Goal: Check status: Check status

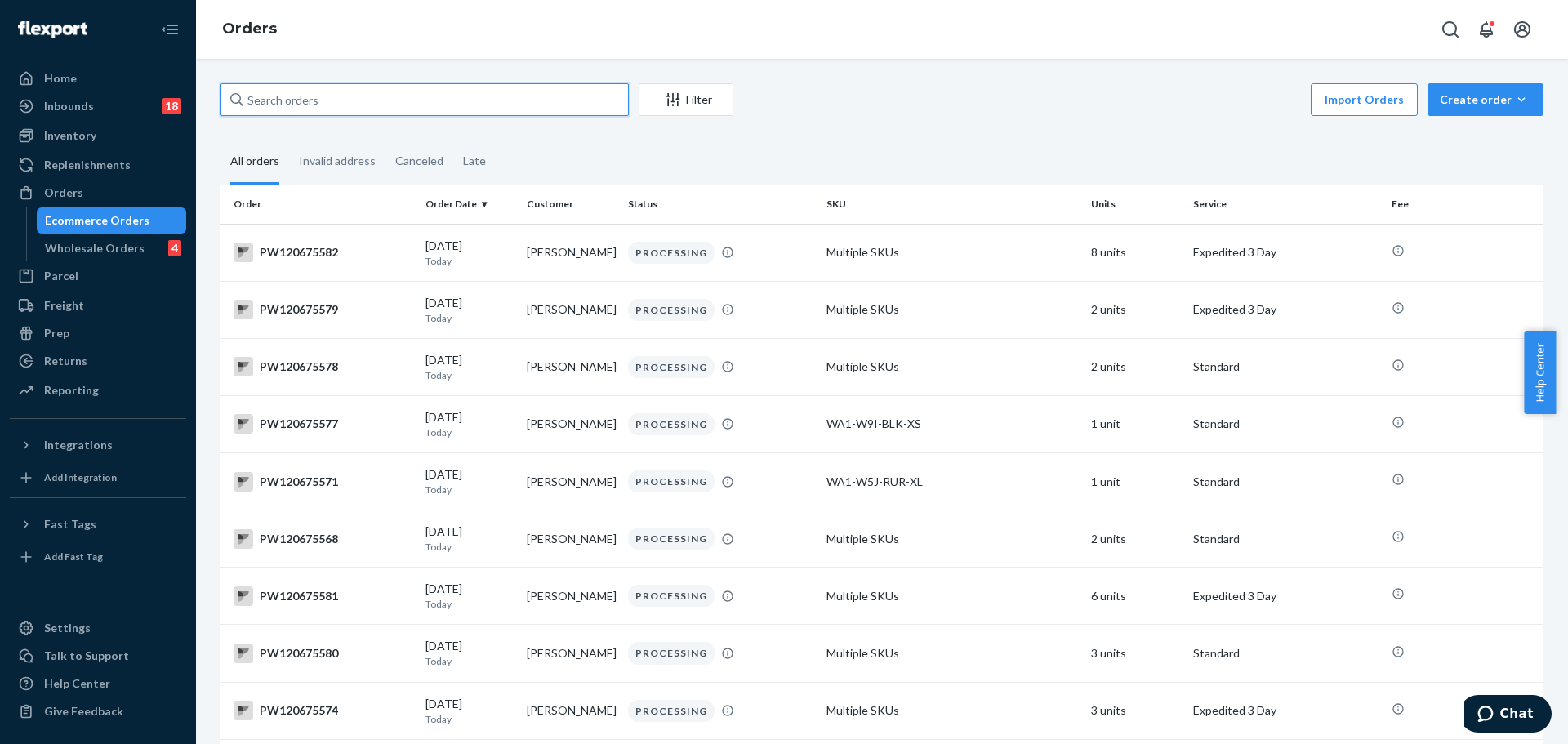
click at [304, 105] on input "text" at bounding box center [425, 100] width 408 height 32
paste input "PW120619297"
type input "PW120619297"
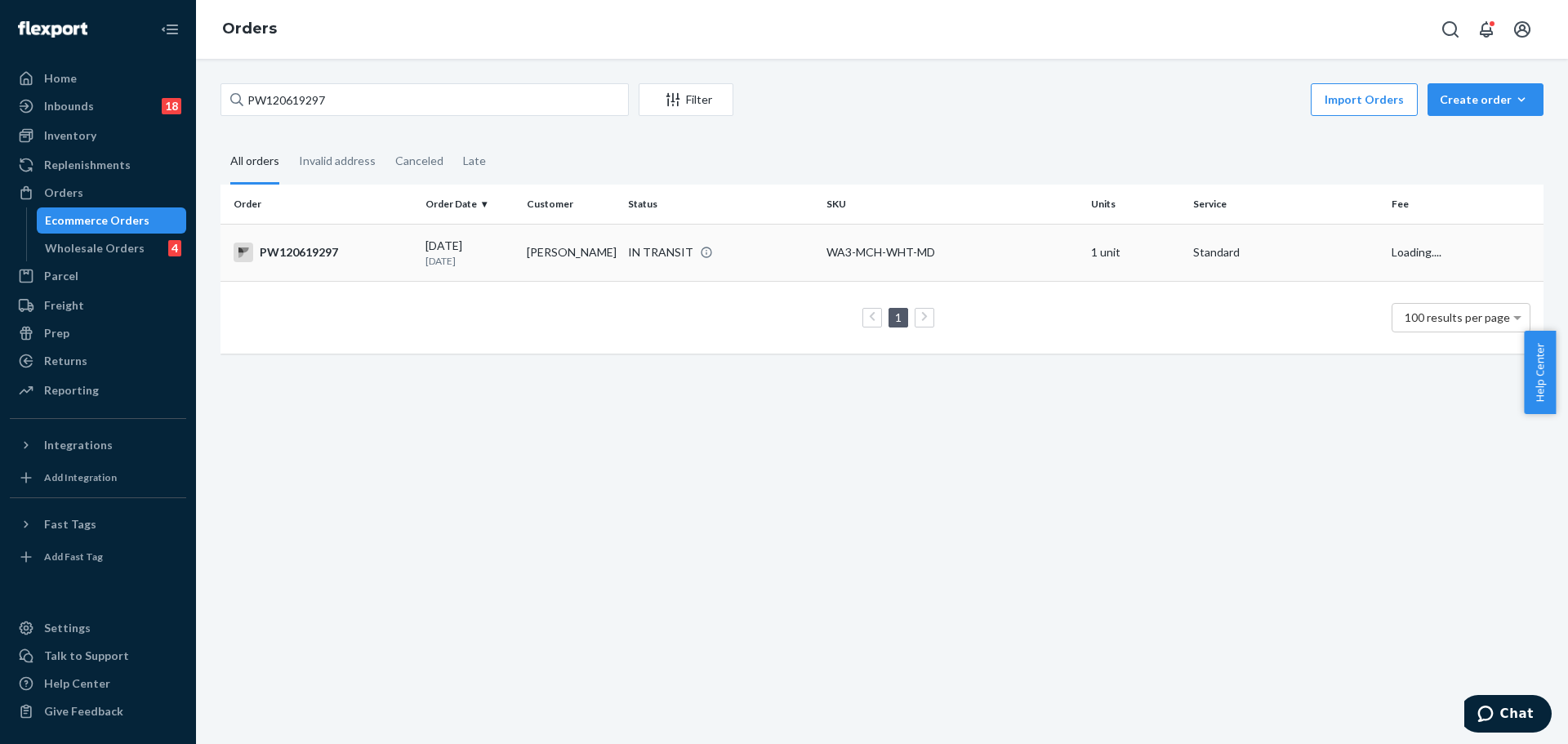
click at [309, 255] on div "PW120619297" at bounding box center [323, 253] width 179 height 20
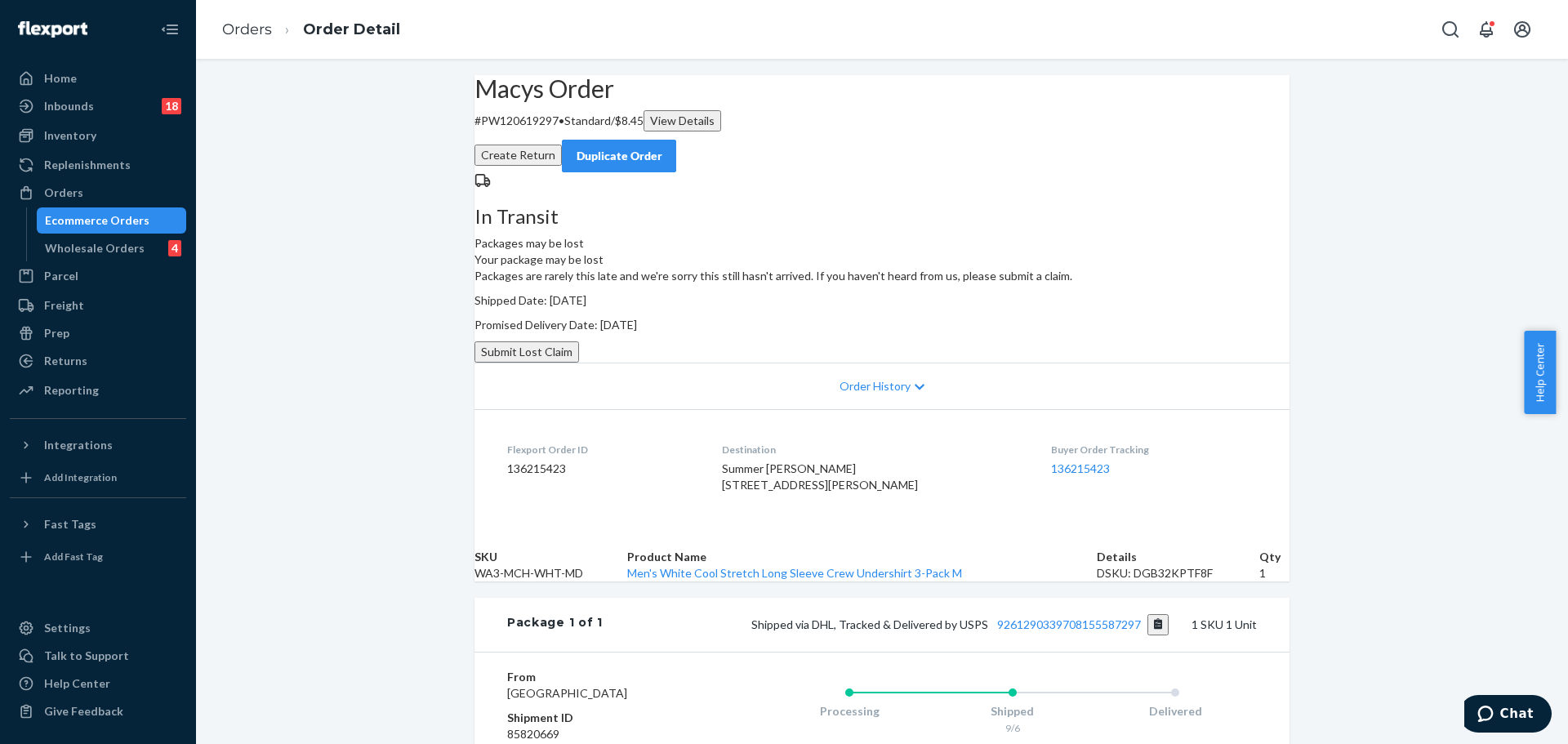
click at [1060, 477] on dd "136215423" at bounding box center [1153, 469] width 206 height 16
click at [1059, 475] on link "136215423" at bounding box center [1080, 468] width 58 height 13
click at [102, 197] on div "Orders" at bounding box center [98, 193] width 173 height 22
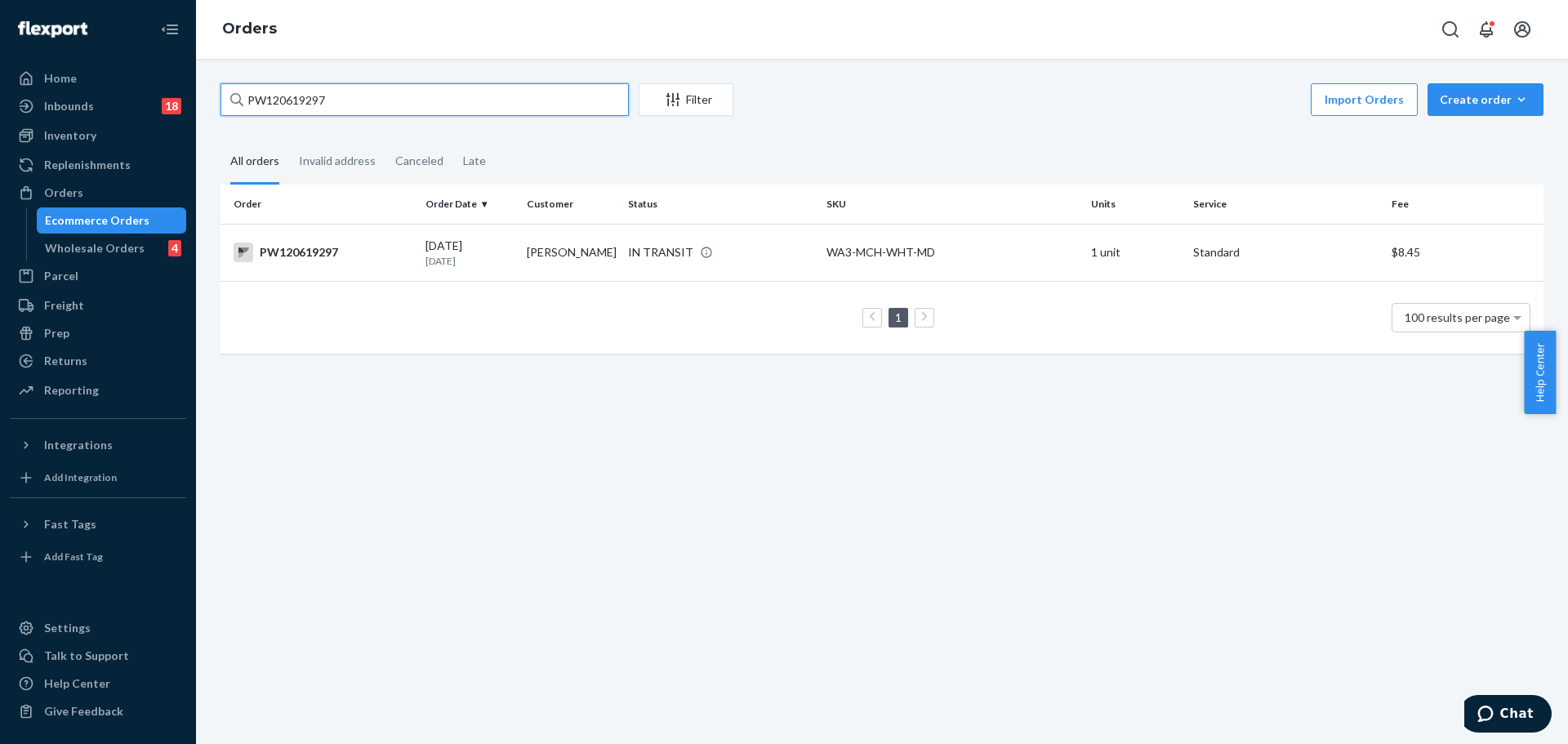
click at [368, 110] on input "PW120619297" at bounding box center [425, 100] width 408 height 32
paste input "581889"
type input "PW120581889"
click at [332, 261] on div "PW120581889" at bounding box center [323, 253] width 179 height 20
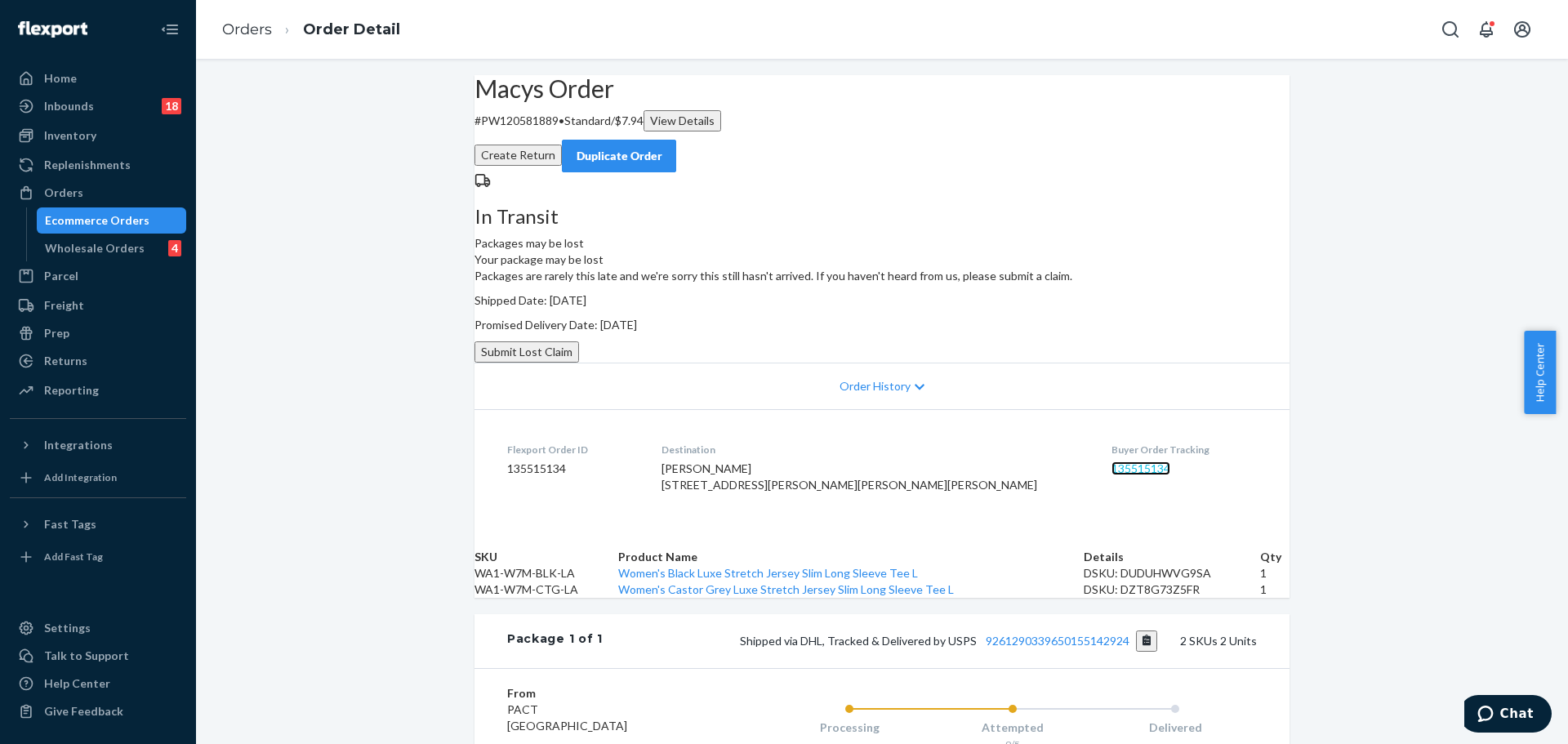
click at [1112, 475] on link "135515134" at bounding box center [1141, 468] width 58 height 13
click at [121, 184] on div "Orders" at bounding box center [98, 193] width 173 height 22
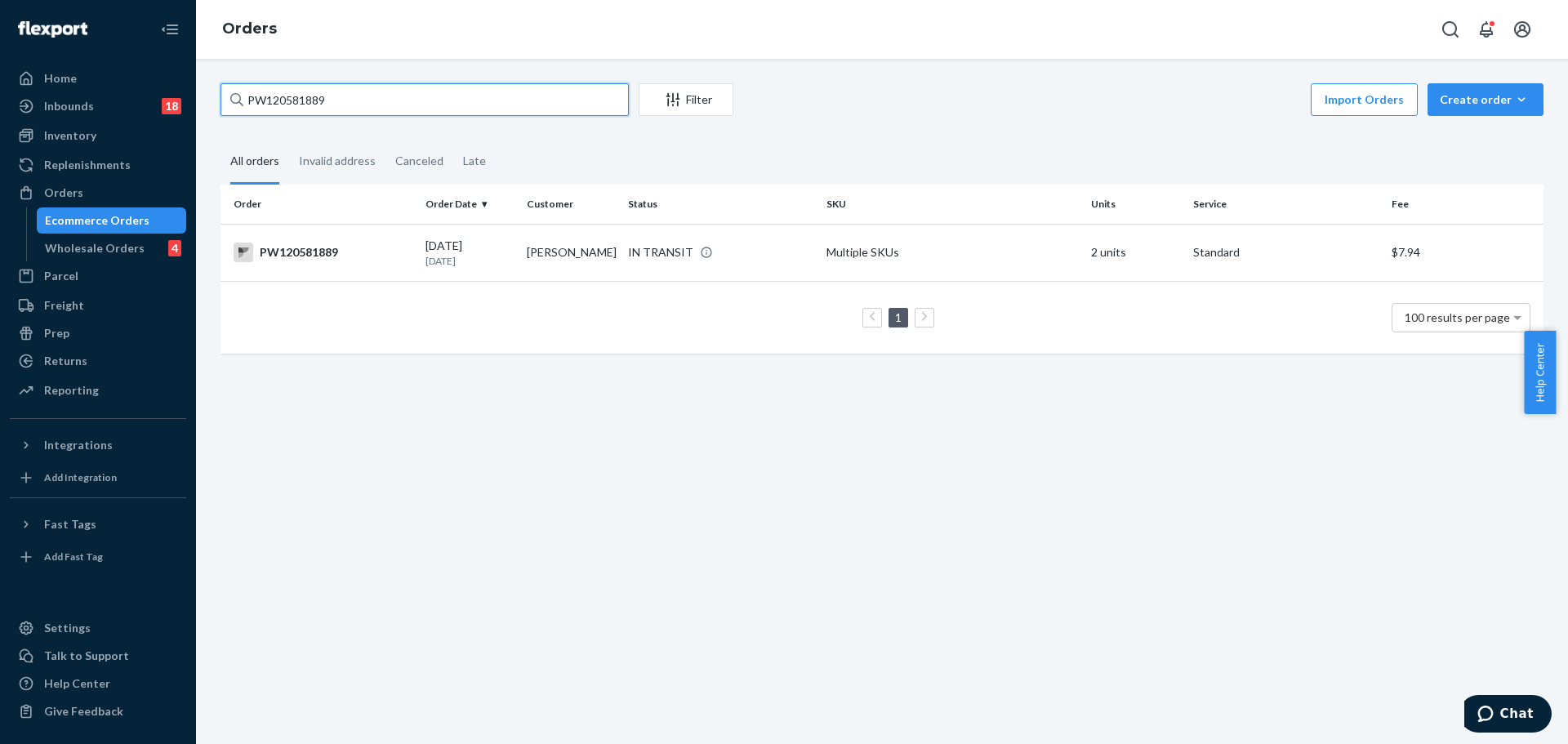
click at [298, 100] on input "PW120581889" at bounding box center [425, 100] width 408 height 32
paste input "620014"
type input "PW120620014"
click at [311, 253] on div "PW120620014" at bounding box center [323, 253] width 179 height 20
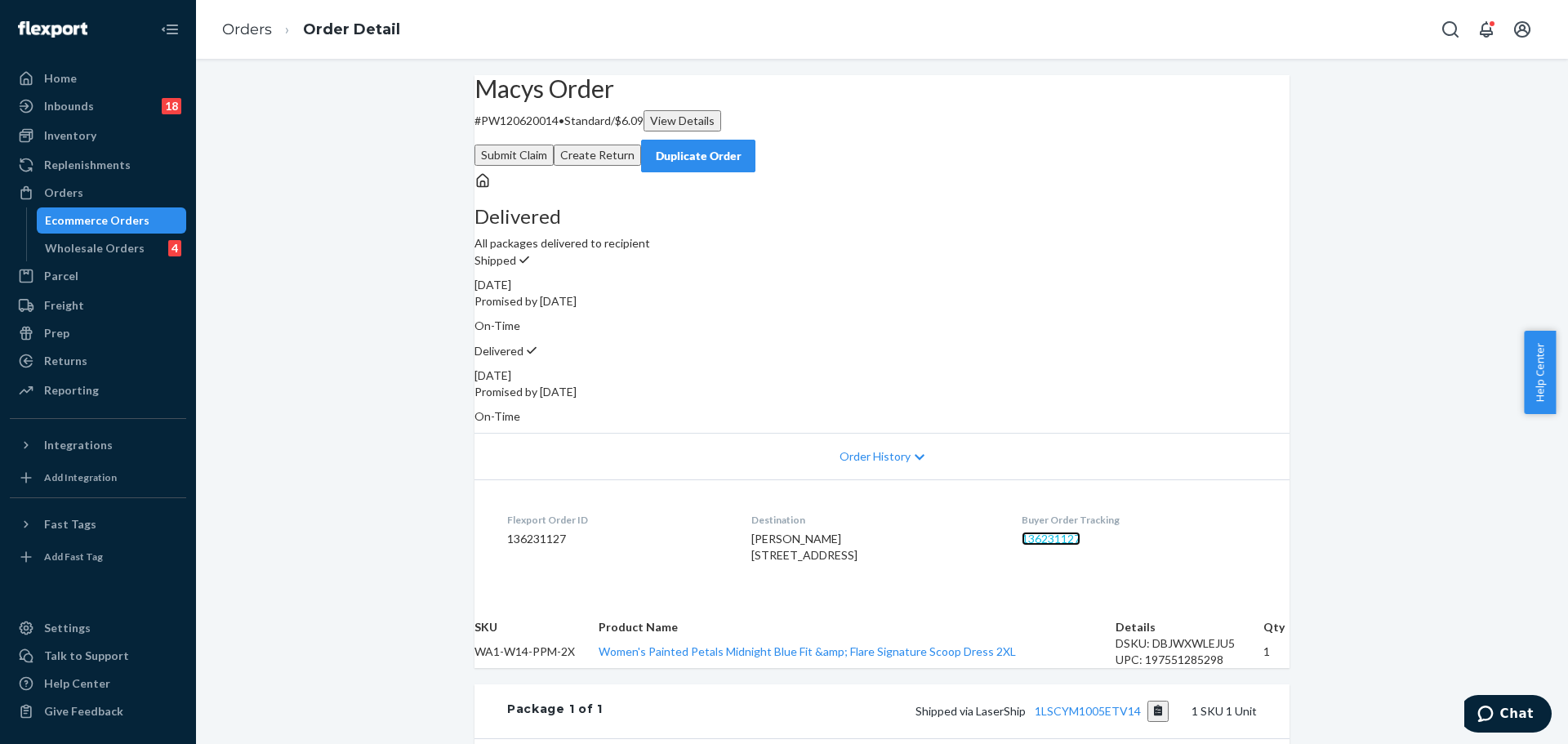
click at [1040, 532] on link "136231127" at bounding box center [1051, 538] width 58 height 13
drag, startPoint x: 596, startPoint y: 515, endPoint x: 467, endPoint y: 491, distance: 131.2
click at [467, 491] on div "Macys Order # PW120620014 • Standard / $6.09 View Details Submit Claim Create R…" at bounding box center [882, 546] width 839 height 942
copy div "Flexport Order ID 136231127"
click at [1510, 717] on span "Chat" at bounding box center [1517, 713] width 33 height 14
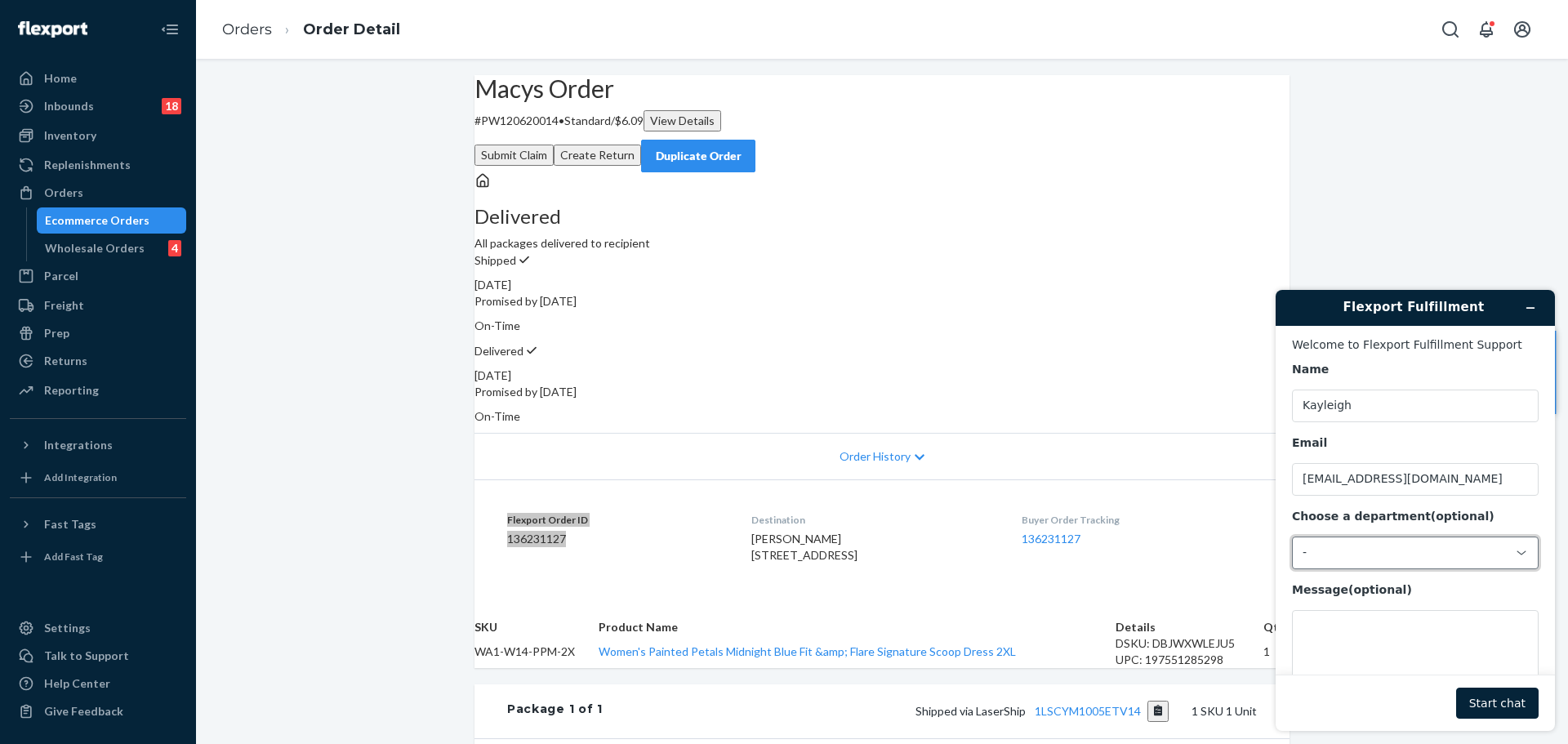
click at [1367, 557] on div "-" at bounding box center [1405, 552] width 206 height 14
click at [1367, 609] on li "Messaging (Chat Team)" at bounding box center [1412, 623] width 240 height 30
click at [1353, 647] on textarea "Message (optional)" at bounding box center [1415, 656] width 246 height 92
paste textarea "Flexport Order ID 136231127"
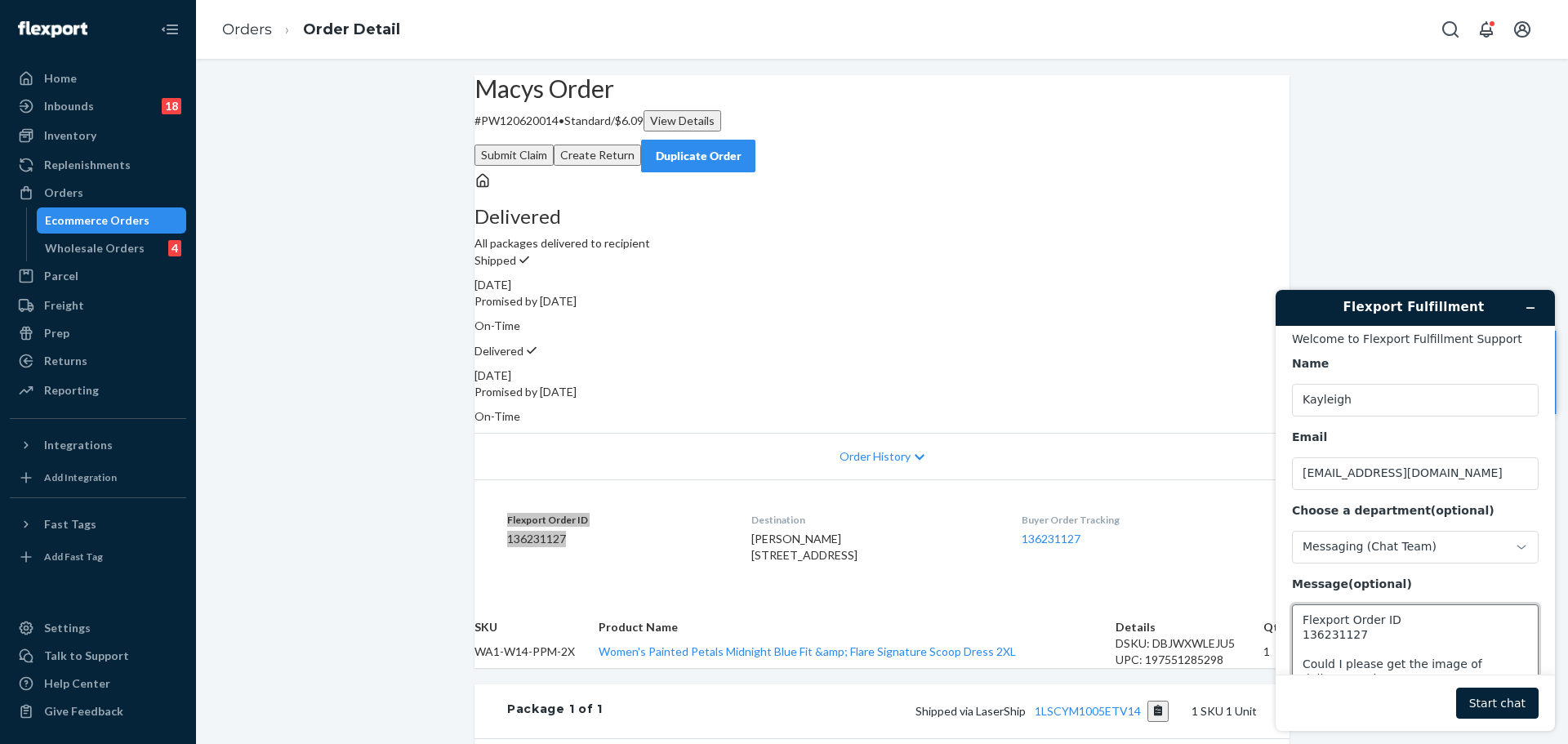
scroll to position [21, 0]
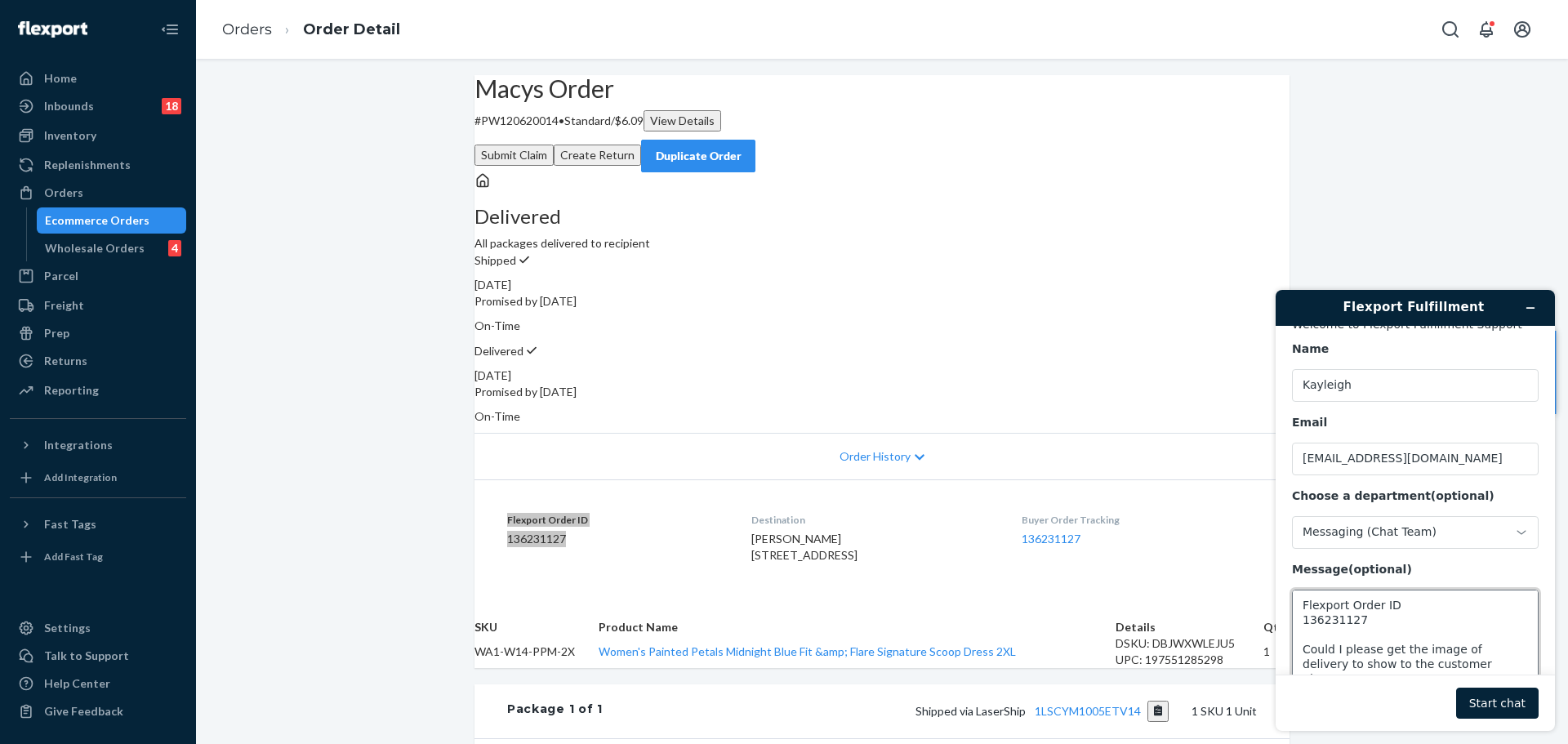
click at [1432, 668] on textarea "Flexport Order ID 136231127 Could I please get the image of delivery to show to…" at bounding box center [1415, 635] width 246 height 92
click at [1393, 659] on textarea "Flexport Order ID 136231127 Could I please get the image of delivery to show to…" at bounding box center [1415, 635] width 246 height 92
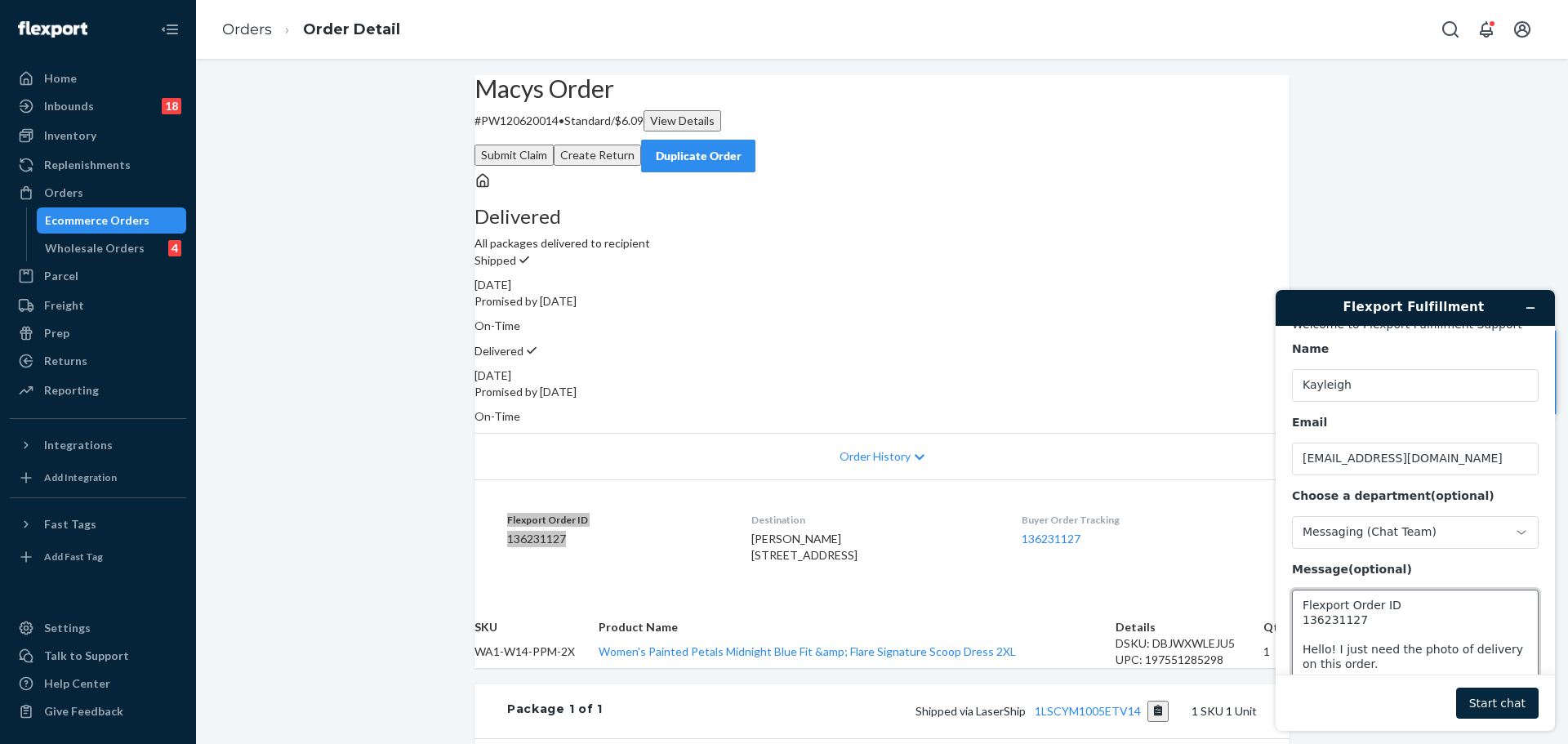
type textarea "Flexport Order ID 136231127 Hello! I just need the photo of delivery on this or…"
click at [1497, 709] on button "Start chat" at bounding box center [1498, 703] width 83 height 31
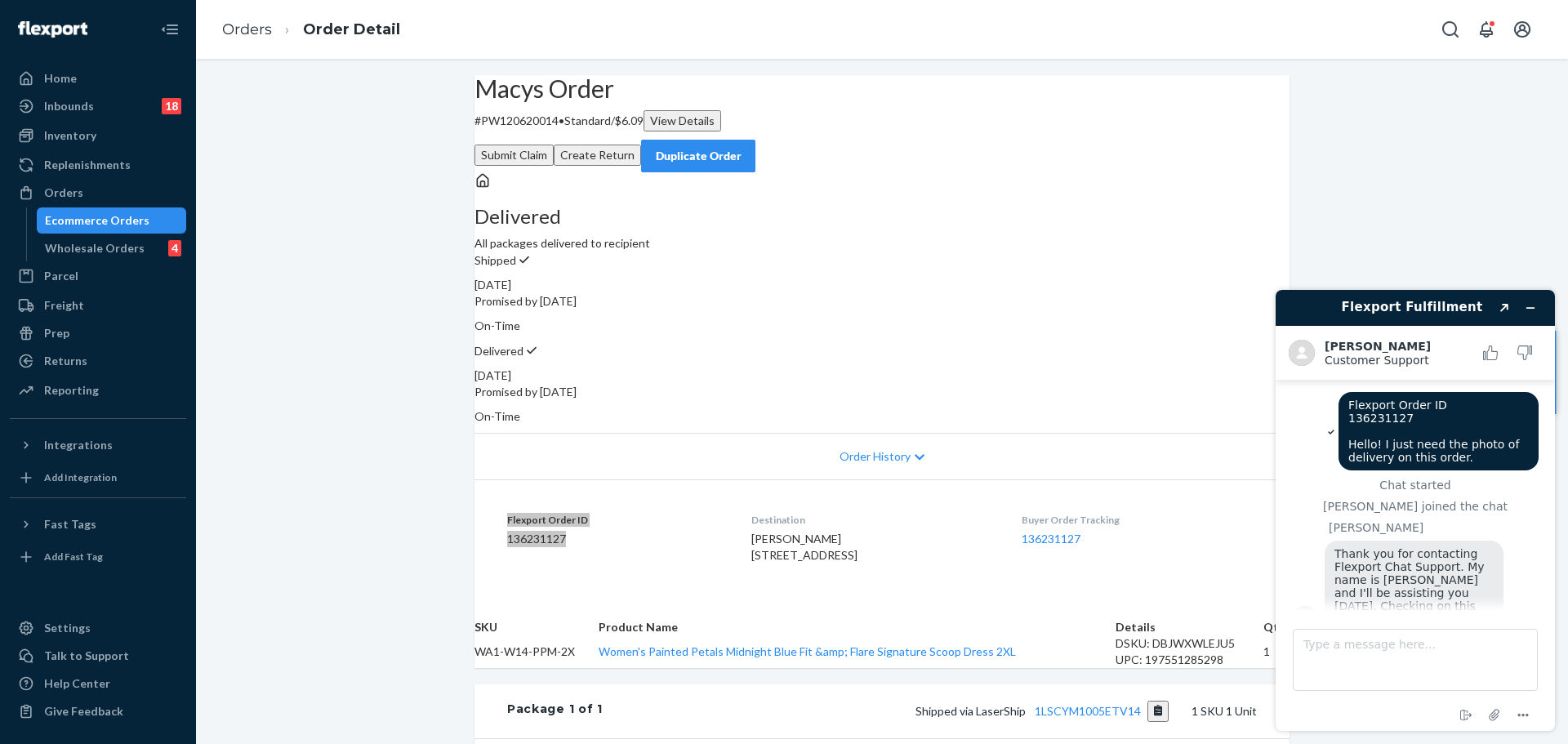
scroll to position [38, 0]
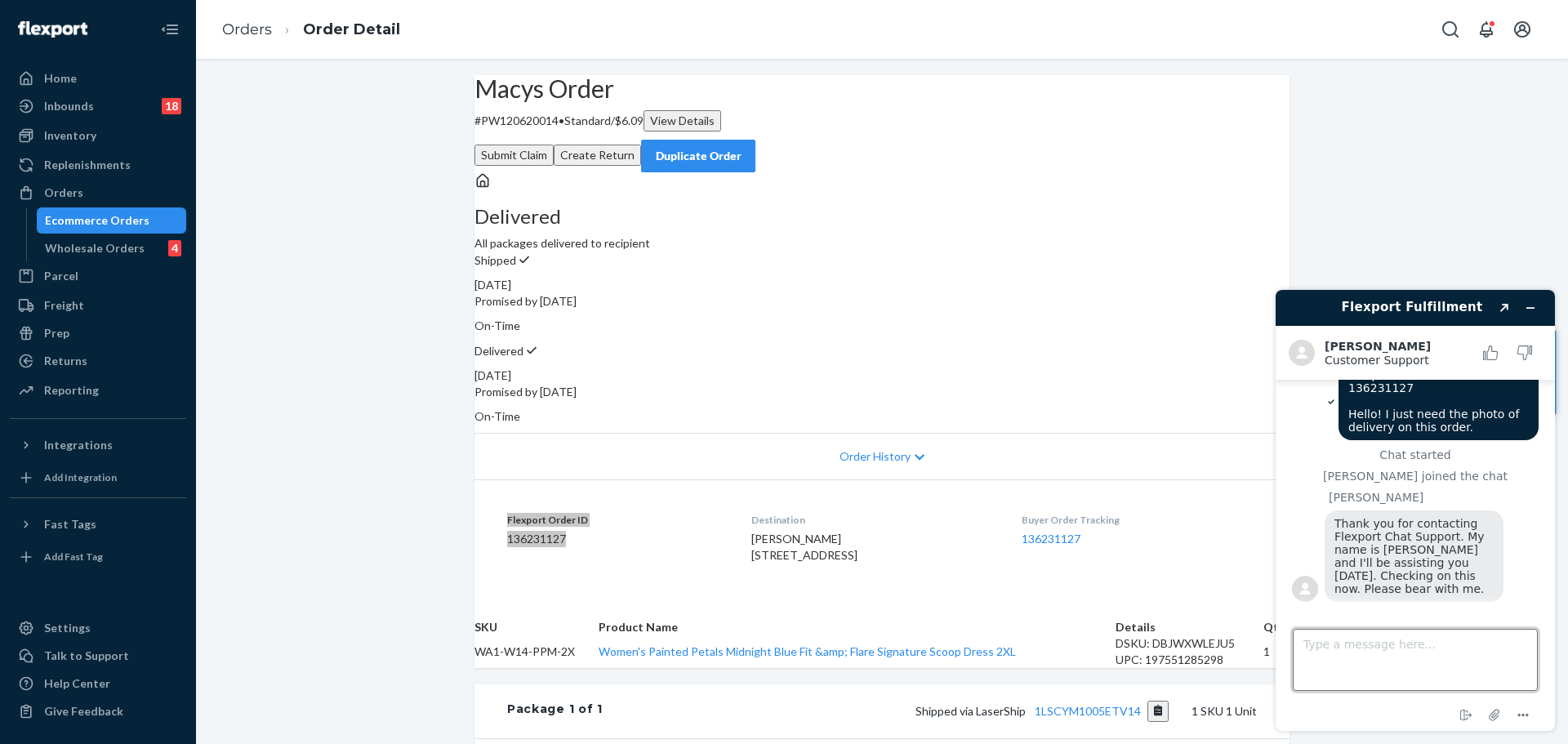
click at [1331, 669] on textarea "Type a message here..." at bounding box center [1415, 659] width 245 height 62
type textarea "Thanks [PERSON_NAME]!"
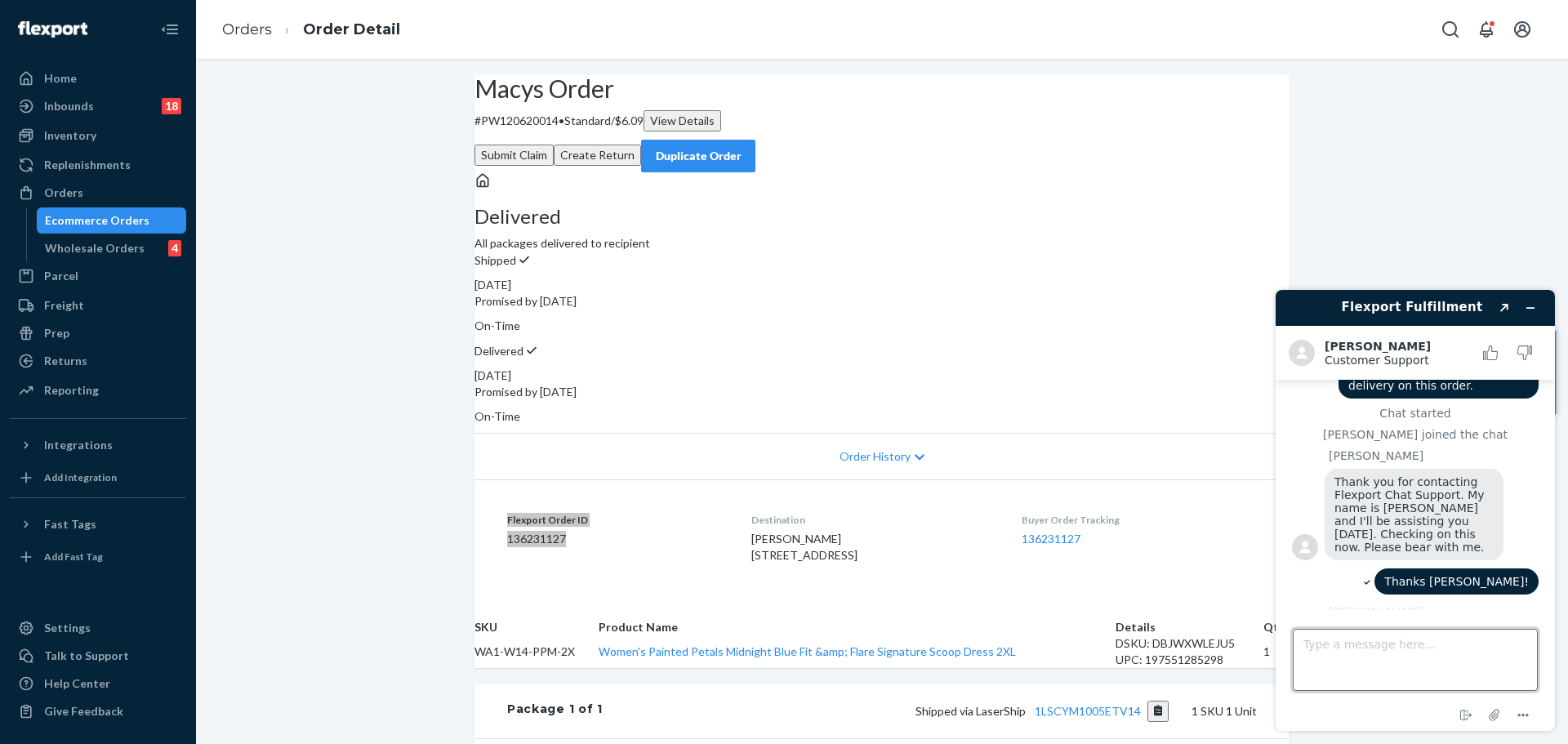
scroll to position [240, 0]
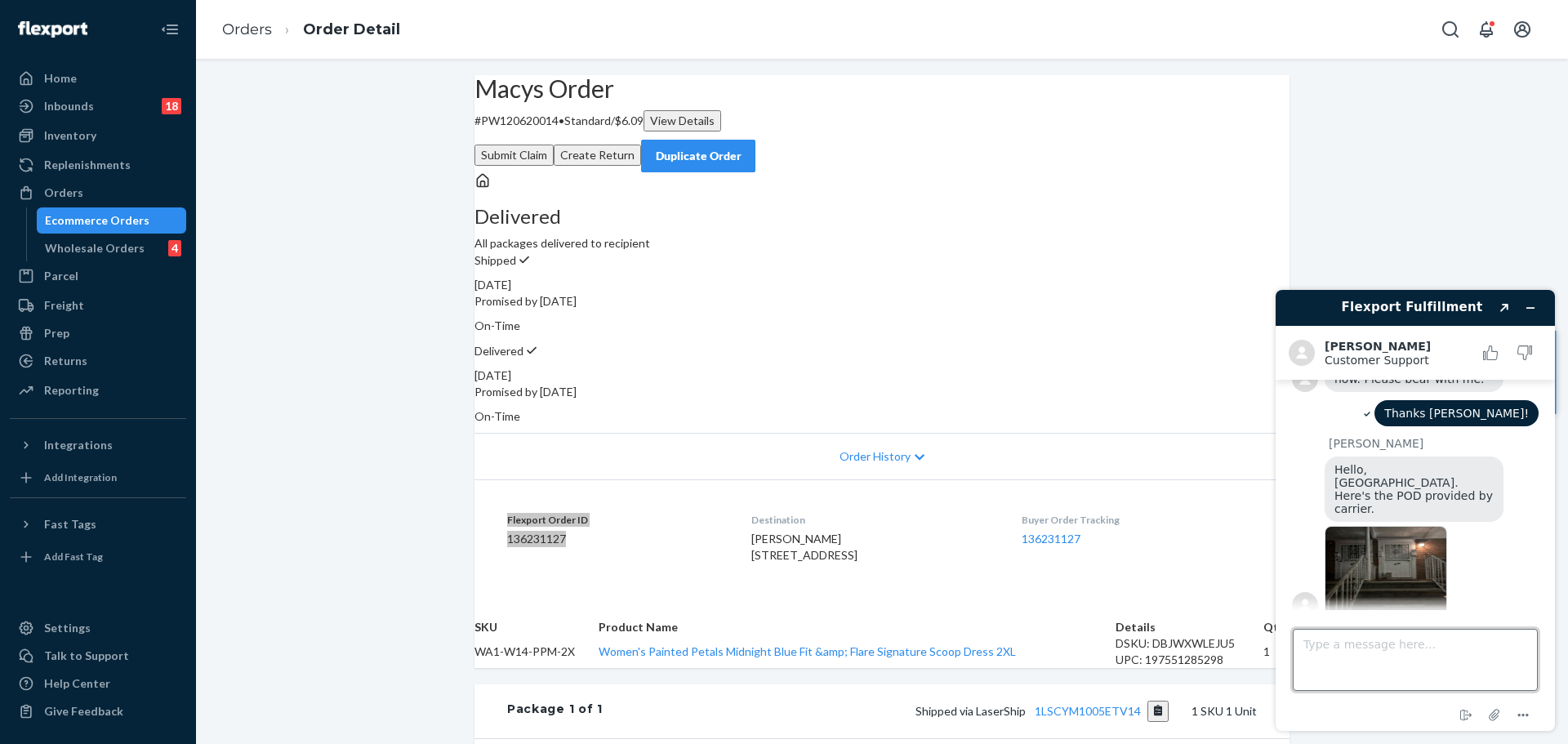
click at [1421, 675] on textarea "Type a message here..." at bounding box center [1415, 659] width 245 height 62
type textarea "Thank you so much!"
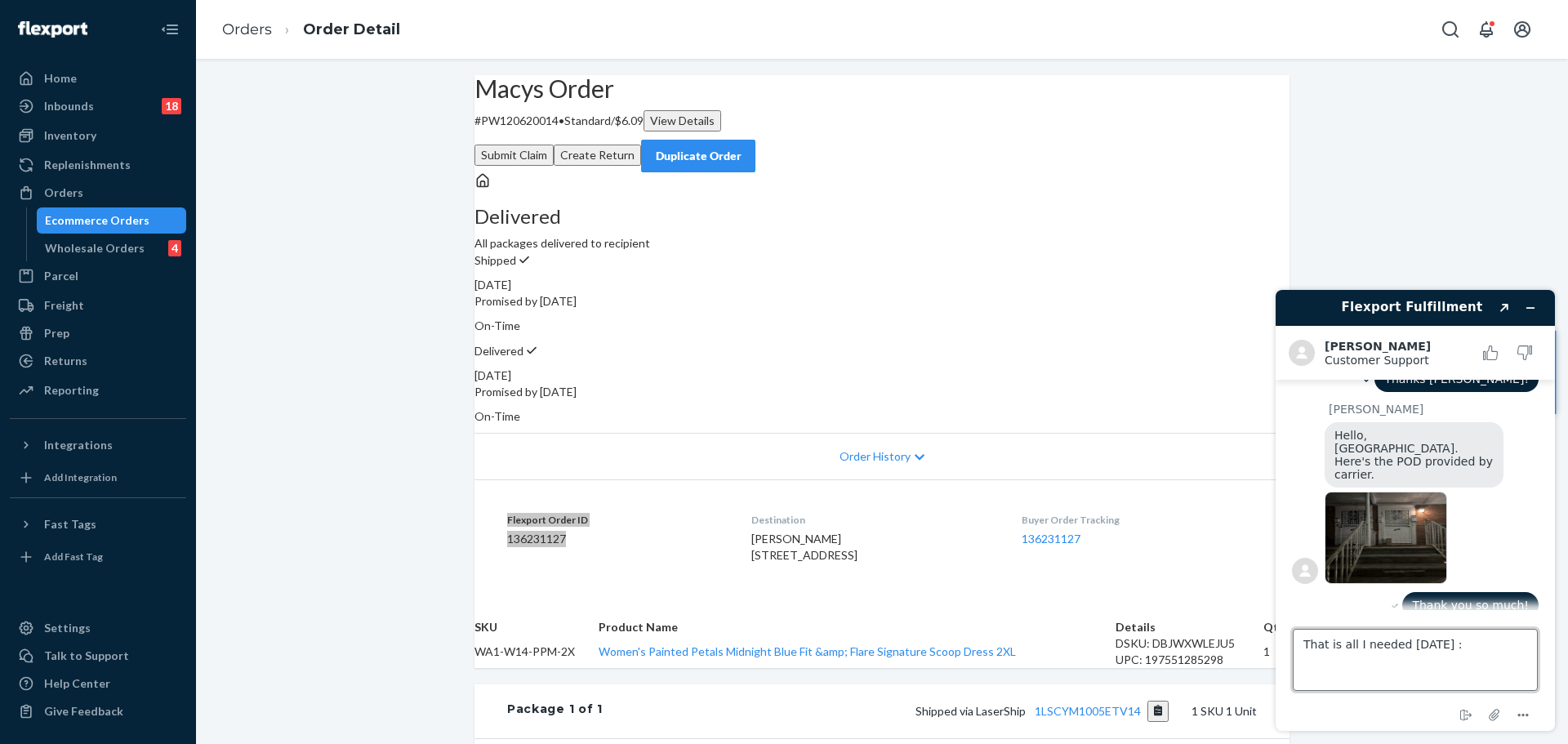
type textarea "That is all I needed [DATE] :)"
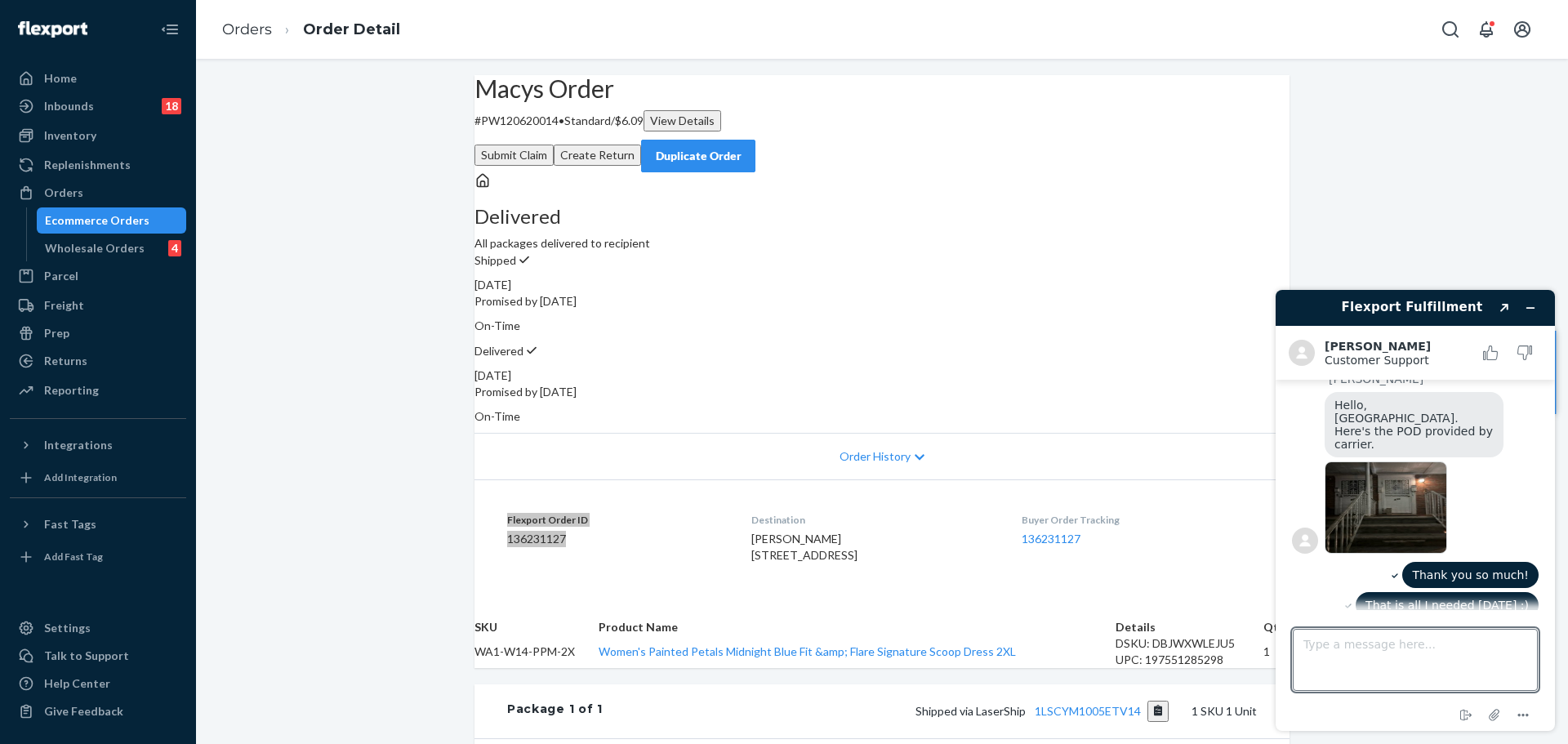
click at [1394, 509] on img at bounding box center [1385, 507] width 122 height 93
click at [1462, 713] on icon "End chat" at bounding box center [1466, 715] width 20 height 20
click at [1466, 691] on button "End" at bounding box center [1478, 692] width 116 height 31
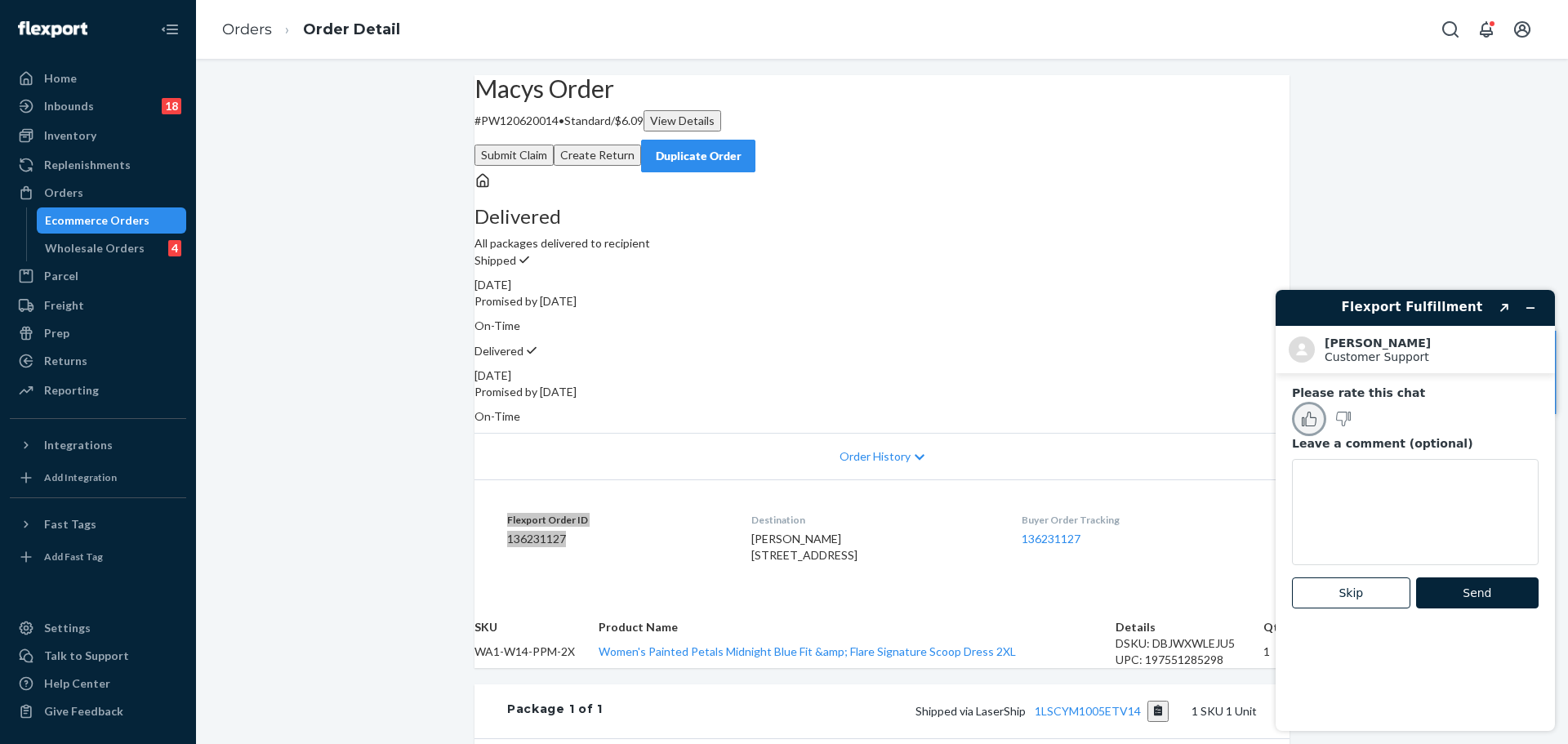
click at [1309, 421] on icon "Rate this chat as good" at bounding box center [1309, 419] width 14 height 14
click at [1465, 596] on button "Send" at bounding box center [1477, 593] width 122 height 31
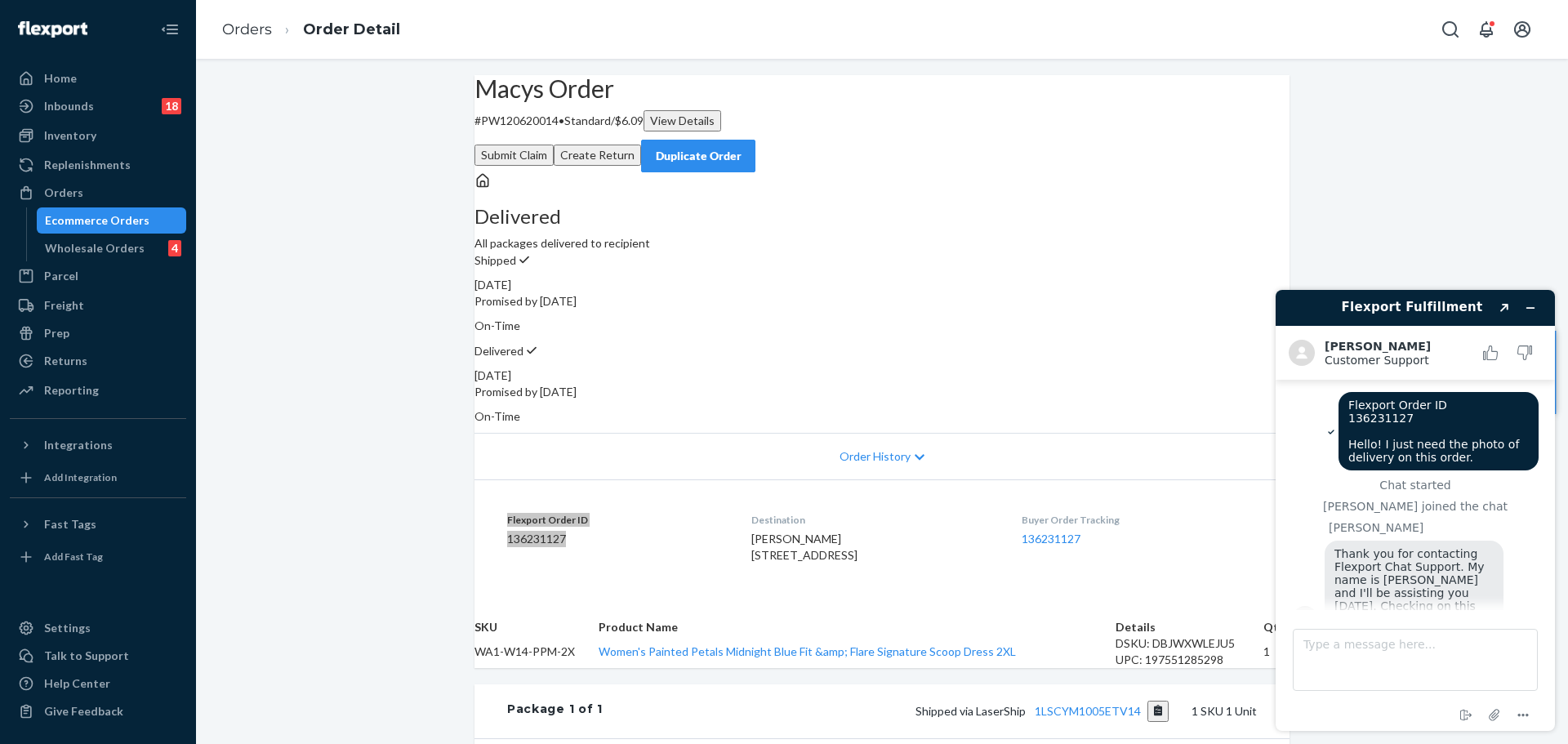
scroll to position [345, 0]
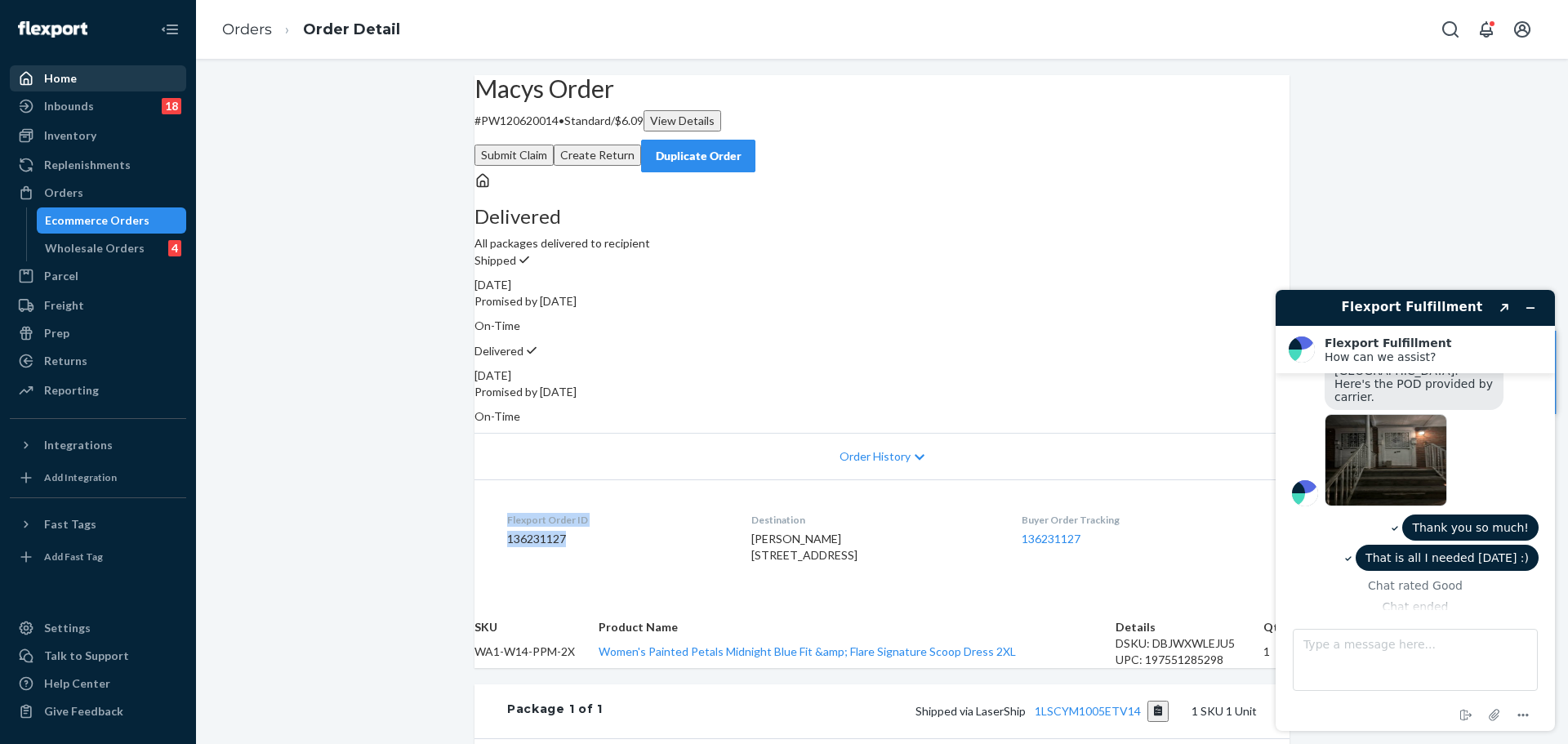
click at [128, 79] on div "Home" at bounding box center [98, 77] width 173 height 22
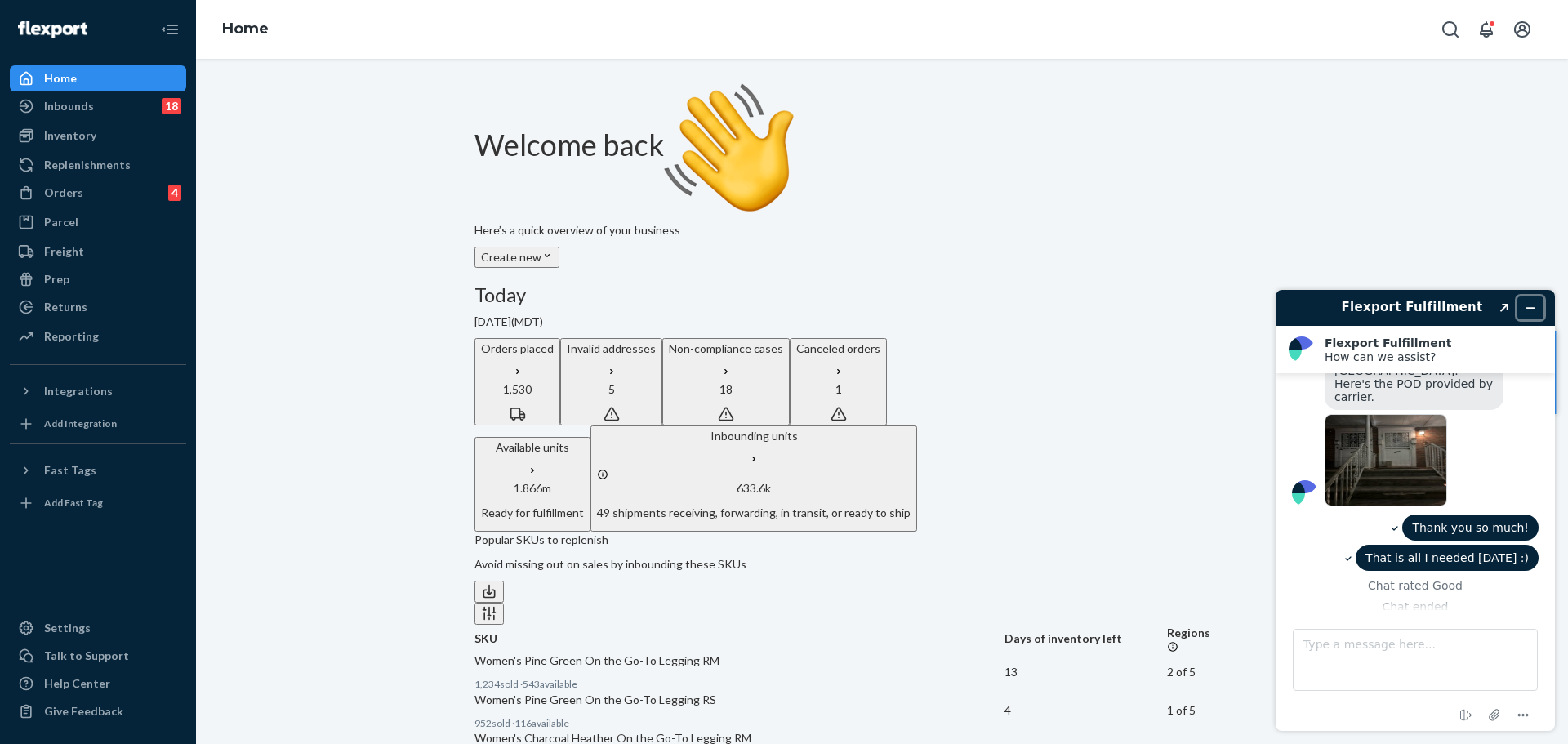
click at [1537, 308] on button "Minimize widget" at bounding box center [1530, 308] width 26 height 22
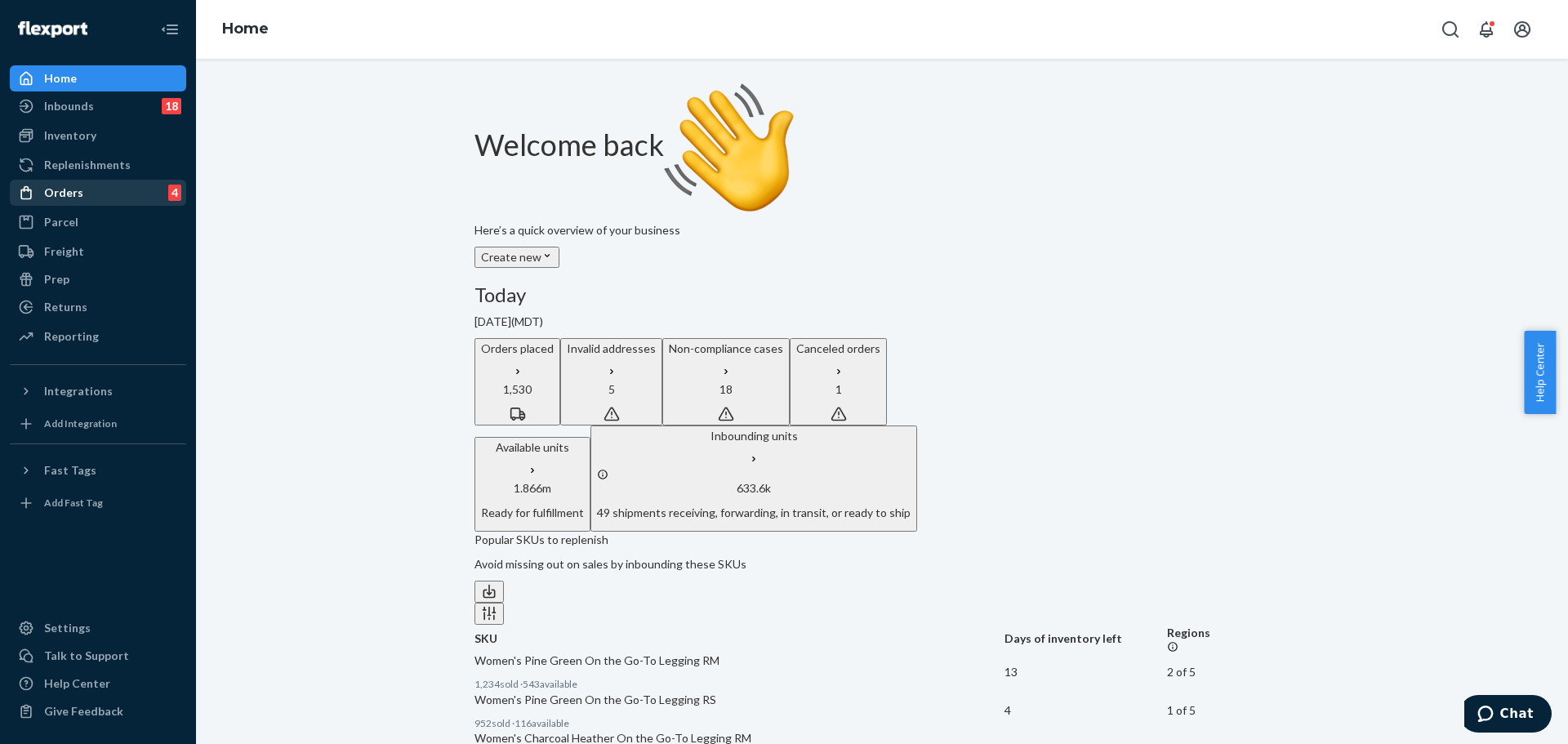
click at [101, 205] on link "Orders 4" at bounding box center [98, 193] width 176 height 26
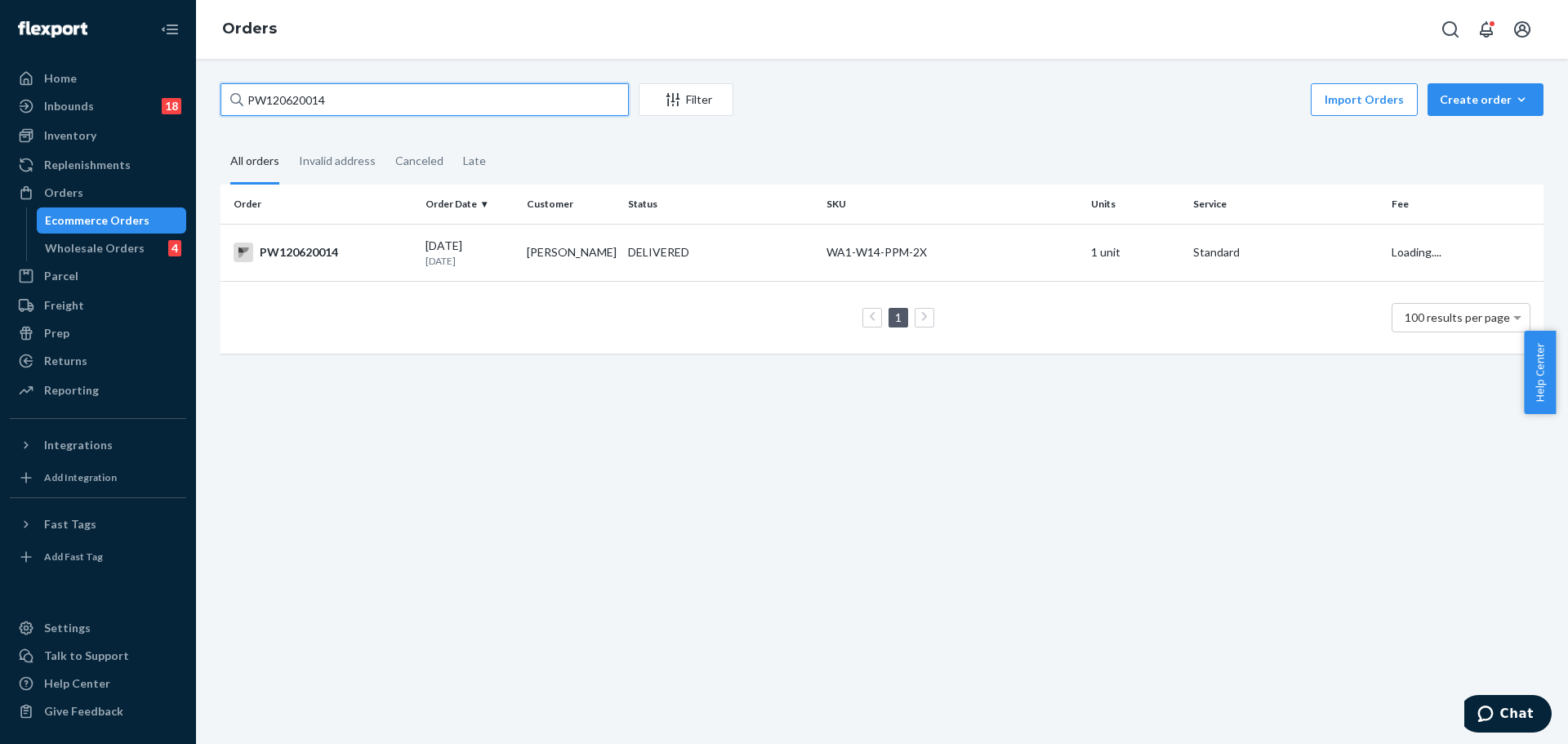
click at [414, 103] on input "PW120620014" at bounding box center [425, 100] width 408 height 32
paste input "71871"
type input "PW120671871"
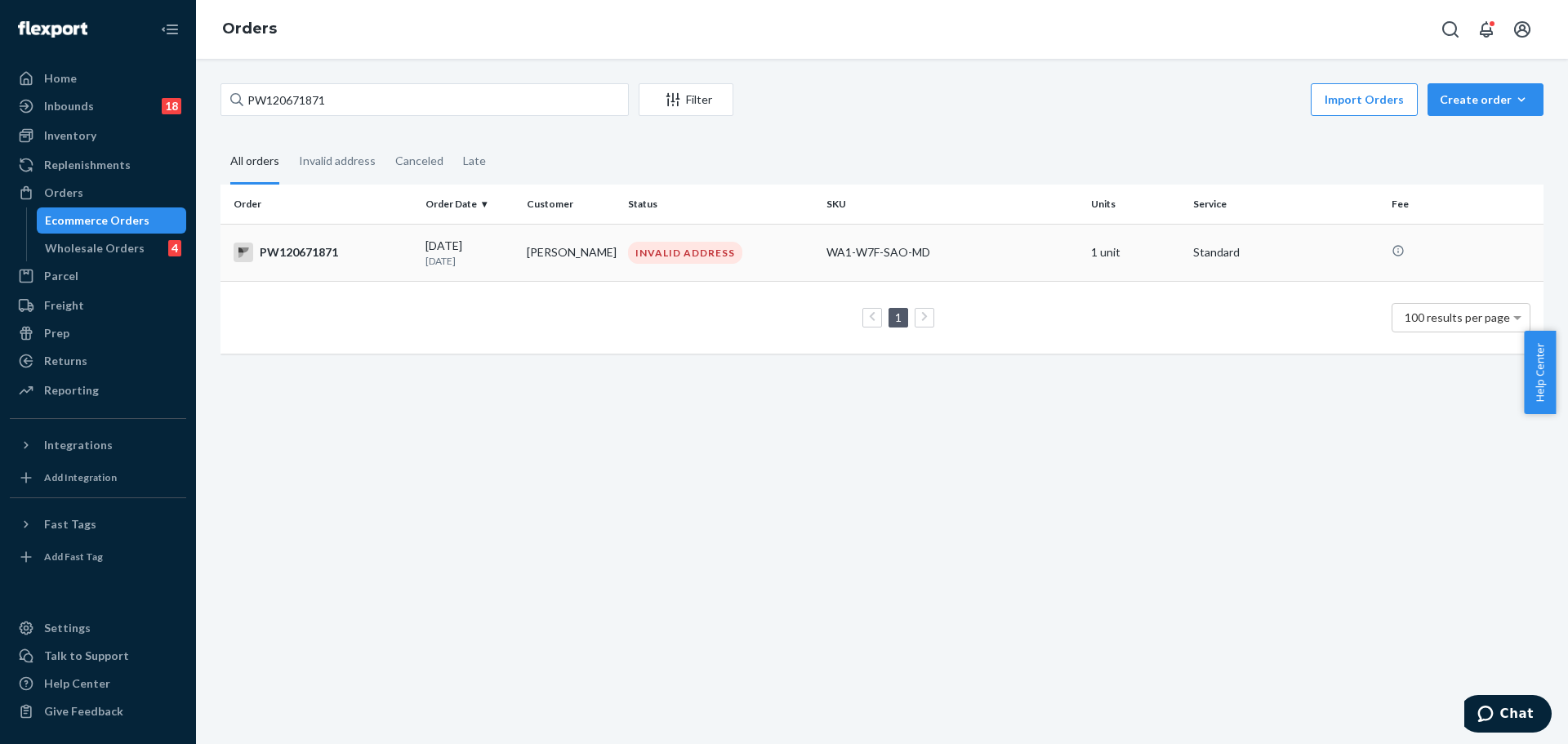
click at [308, 260] on div "PW120671871" at bounding box center [323, 253] width 179 height 20
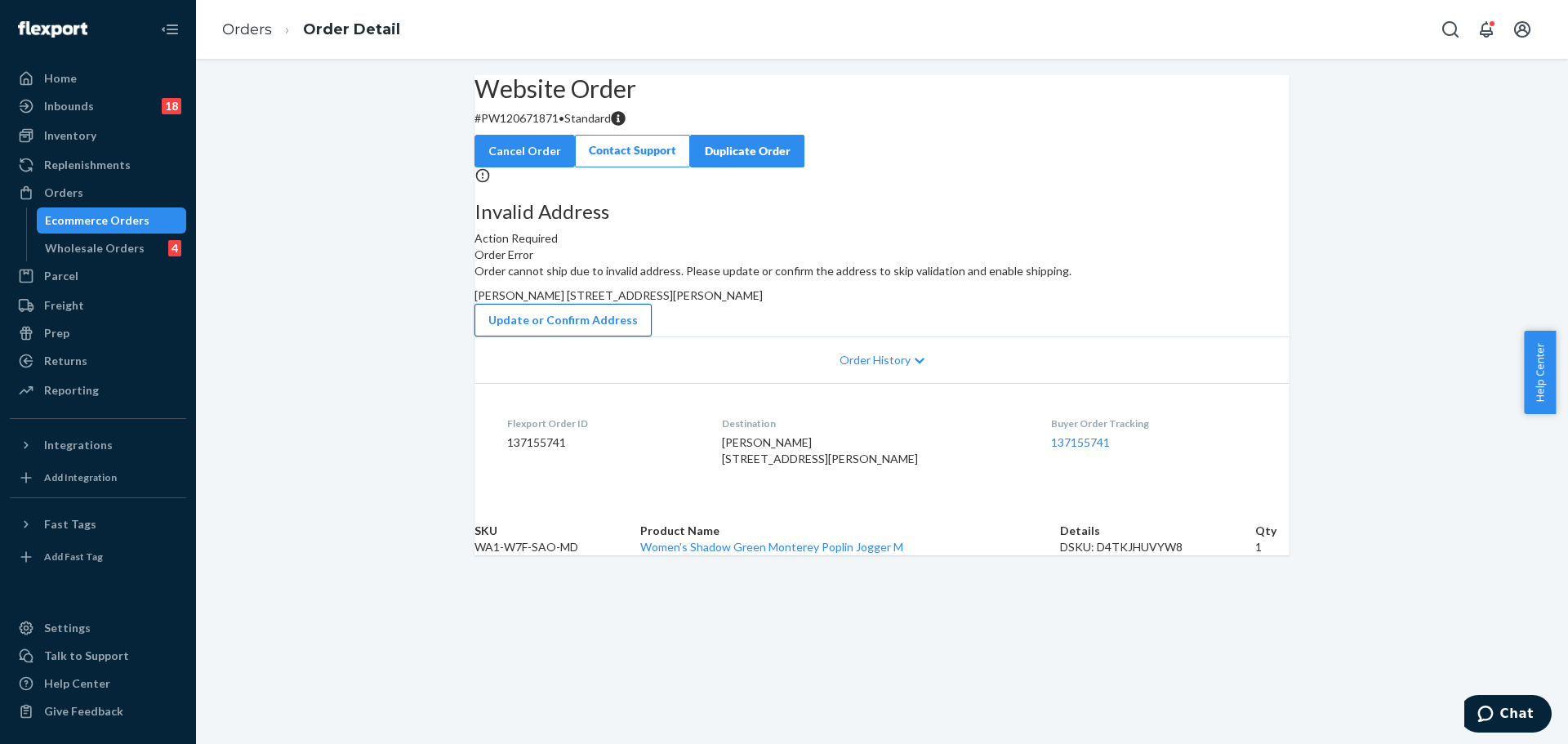
click at [651, 336] on button "Update or Confirm Address" at bounding box center [562, 320] width 177 height 32
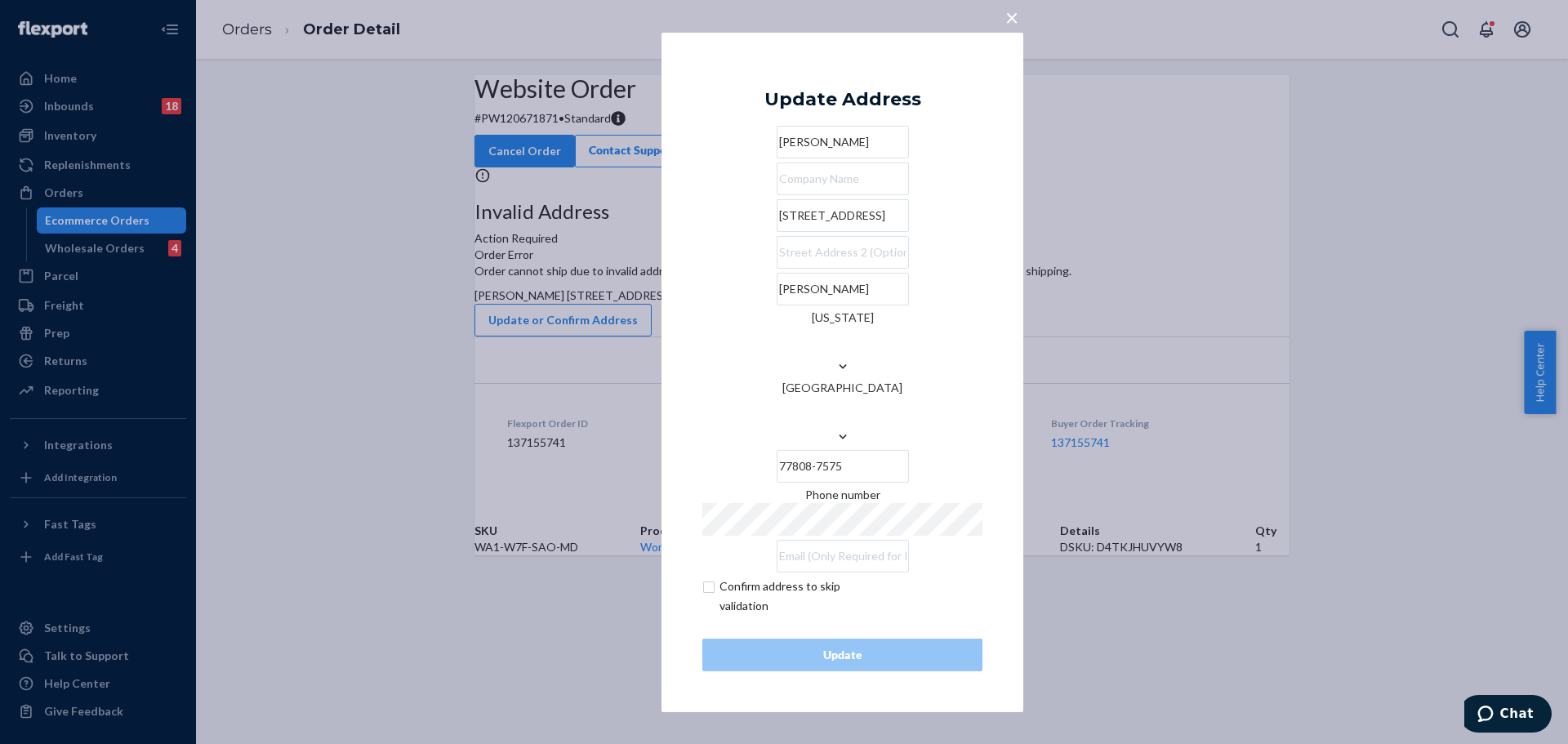
click at [796, 232] on input "[STREET_ADDRESS]" at bounding box center [842, 216] width 132 height 32
paste input "[STREET_ADDRESS]"
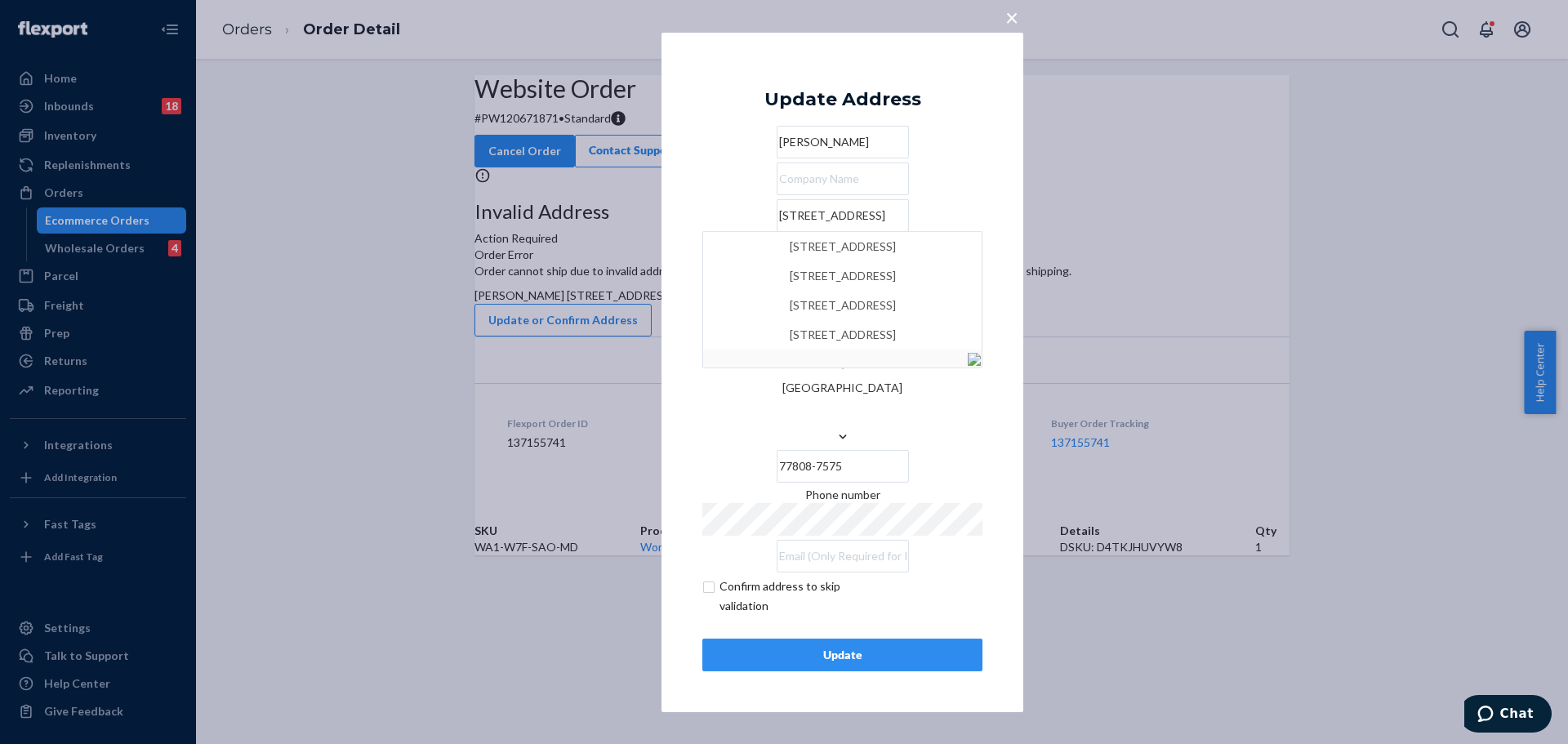
type input "[STREET_ADDRESS]"
click at [998, 255] on div "× Update Address [PERSON_NAME] [STREET_ADDRESS][US_STATE][PHONE_NUMBER] Phone n…" at bounding box center [842, 371] width 362 height 679
click at [856, 647] on div "Update" at bounding box center [842, 655] width 253 height 16
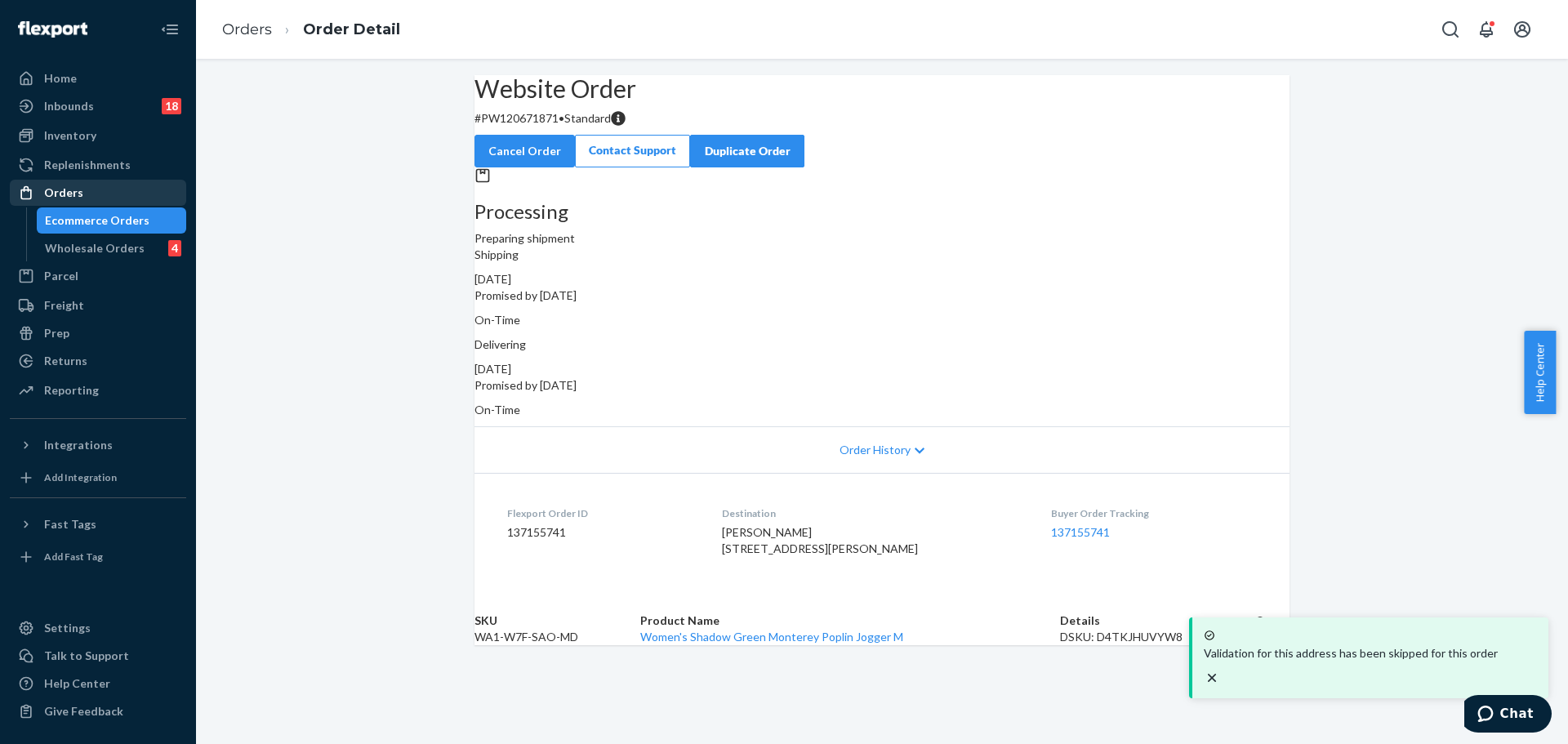
click at [116, 186] on div "Orders" at bounding box center [98, 193] width 173 height 22
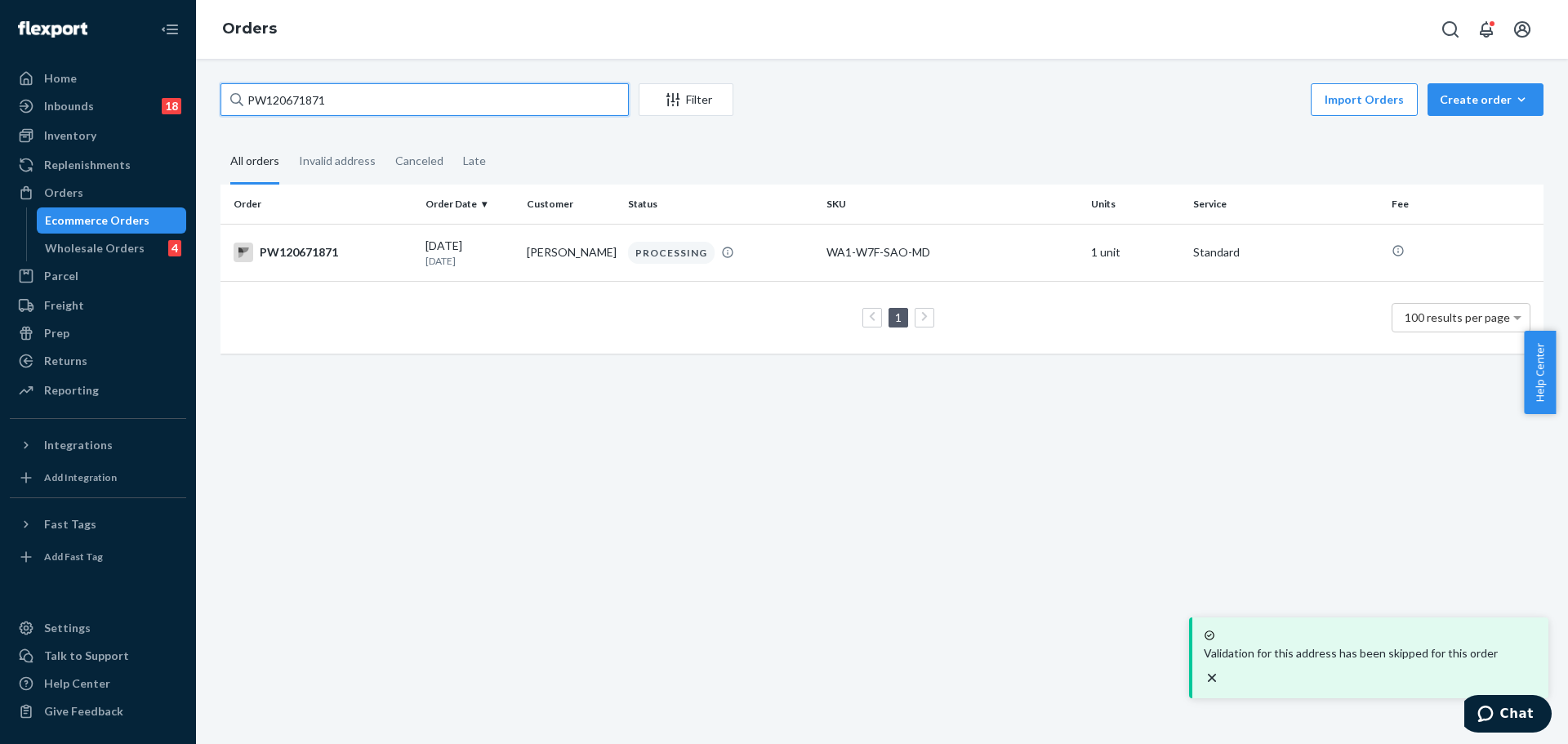
click at [280, 99] on input "PW120671871" at bounding box center [425, 100] width 408 height 32
paste input "68942"
type input "PW120668942"
click at [306, 254] on div "PW120668942" at bounding box center [323, 253] width 179 height 20
